Goal: Task Accomplishment & Management: Complete application form

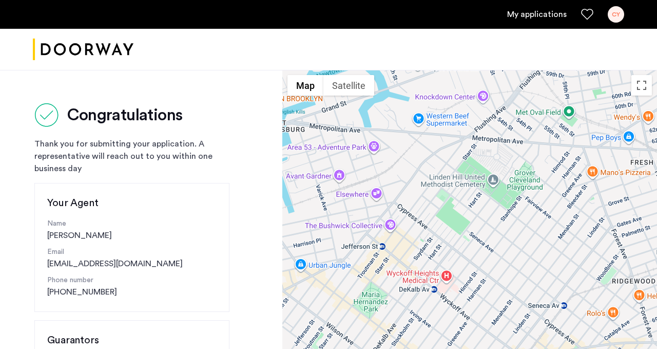
click at [525, 11] on link "My applications" at bounding box center [537, 14] width 60 height 12
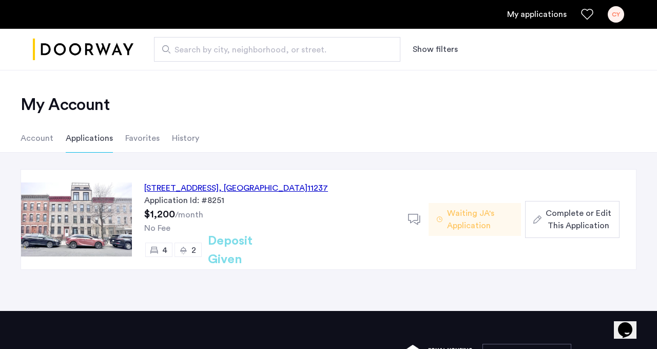
click at [106, 136] on li "Applications" at bounding box center [89, 138] width 47 height 29
click at [204, 187] on div "[STREET_ADDRESS]" at bounding box center [236, 188] width 184 height 12
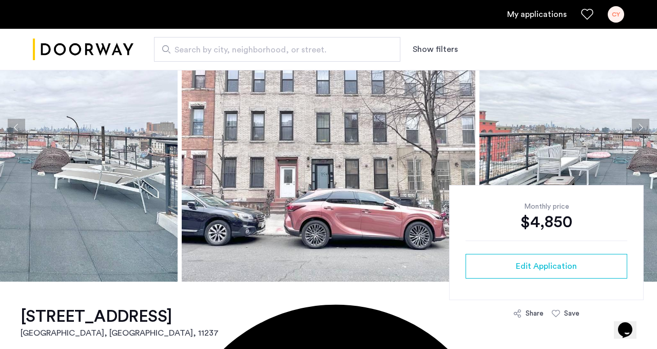
scroll to position [74, 0]
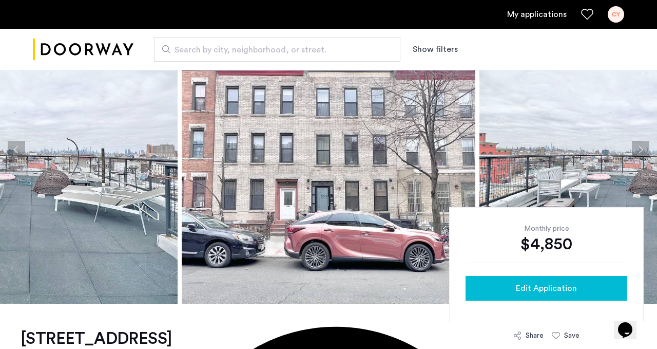
click at [470, 280] on button "Edit Application" at bounding box center [547, 288] width 162 height 25
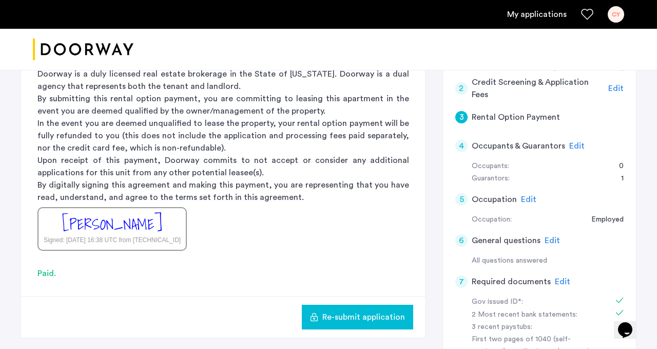
scroll to position [240, 0]
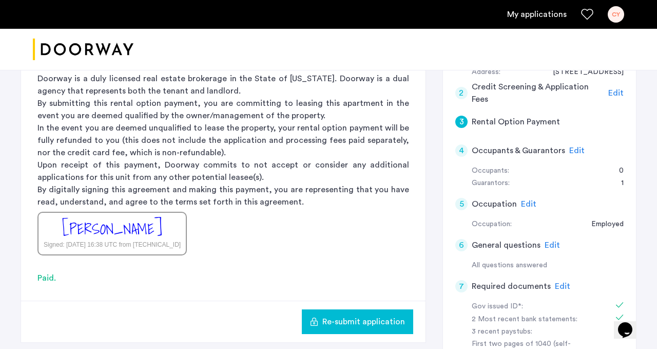
click at [576, 156] on div "4 Occupants & Guarantors Edit" at bounding box center [539, 150] width 168 height 29
click at [573, 148] on span "Edit" at bounding box center [576, 150] width 15 height 8
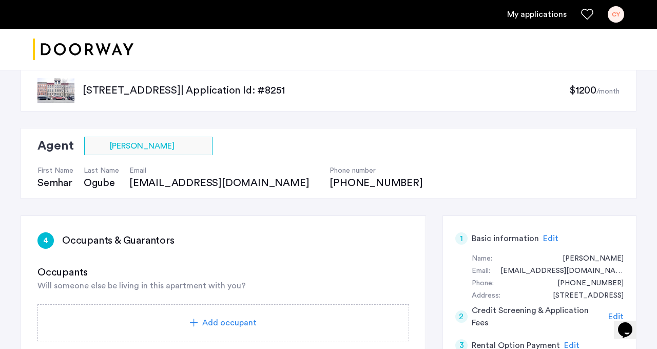
scroll to position [0, 0]
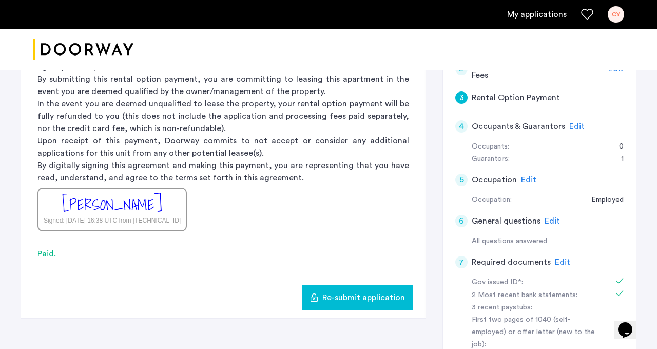
scroll to position [222, 0]
